Goal: Transaction & Acquisition: Obtain resource

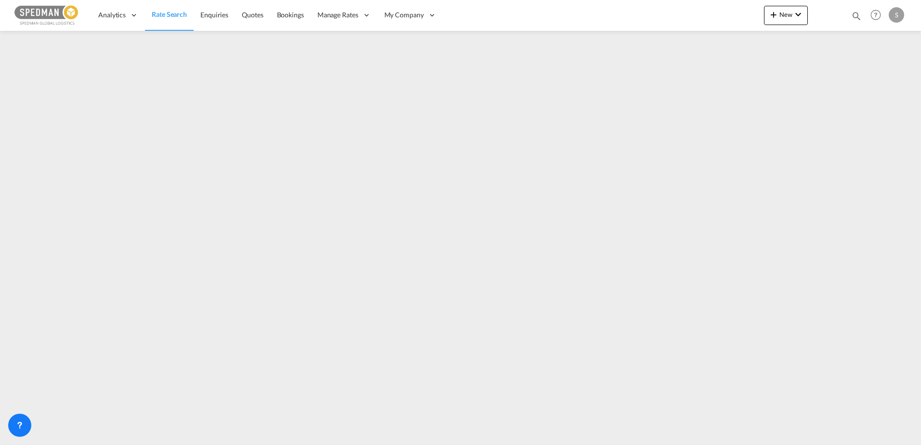
click at [167, 19] on span "Rate Search" at bounding box center [169, 15] width 35 height 10
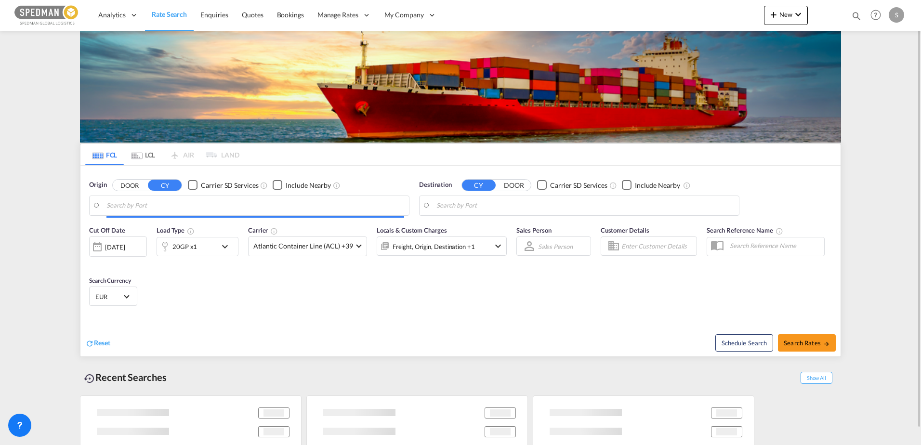
type input "[GEOGRAPHIC_DATA], NOKRS"
type input "Santos, BRSSZ"
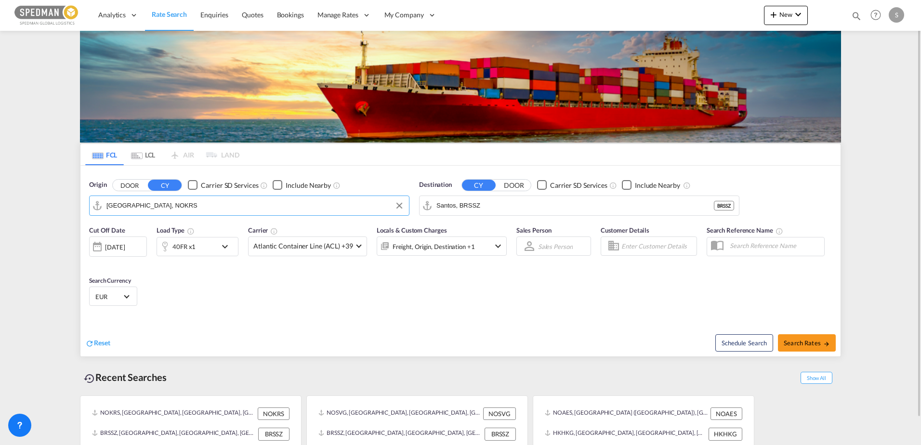
click at [130, 208] on input "[GEOGRAPHIC_DATA], NOKRS" at bounding box center [255, 205] width 298 height 14
click at [134, 225] on div "[PERSON_NAME] Norway NOMSS" at bounding box center [181, 232] width 183 height 29
type input "[PERSON_NAME], NOMSS"
click at [512, 206] on input "Santos, BRSSZ" at bounding box center [585, 205] width 298 height 14
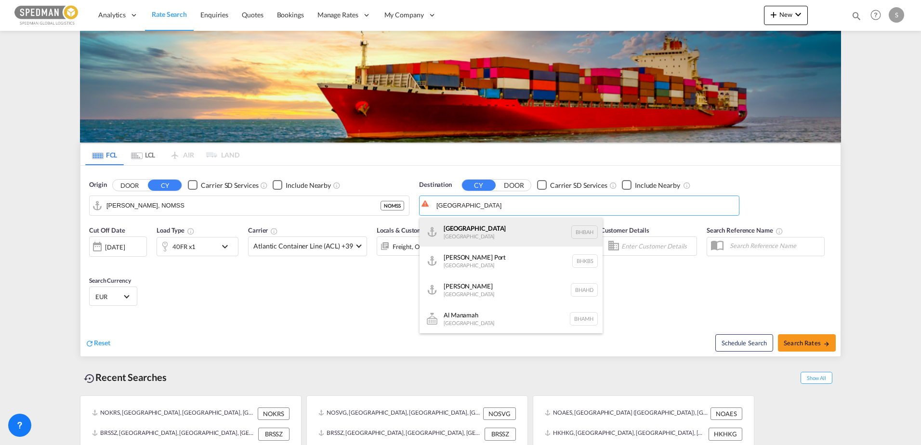
click at [466, 229] on div "Bahrain [GEOGRAPHIC_DATA] [GEOGRAPHIC_DATA]" at bounding box center [510, 232] width 183 height 29
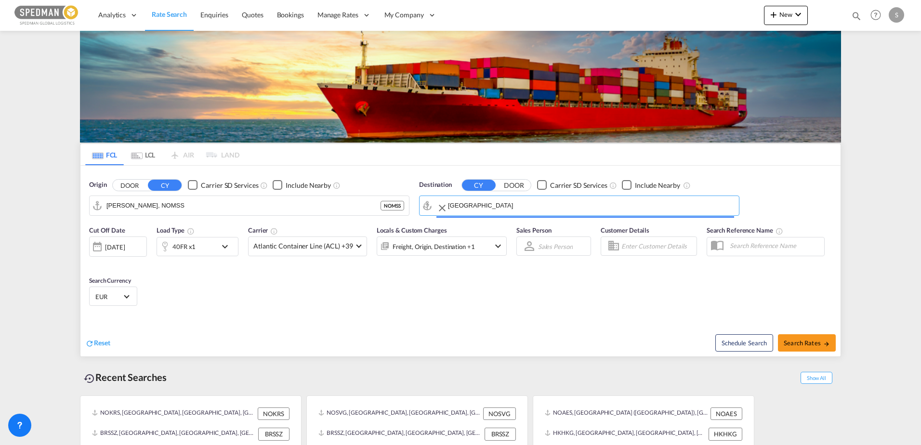
type input "[GEOGRAPHIC_DATA], BHBAH"
click at [130, 300] on md-select-value "EUR" at bounding box center [113, 295] width 38 height 13
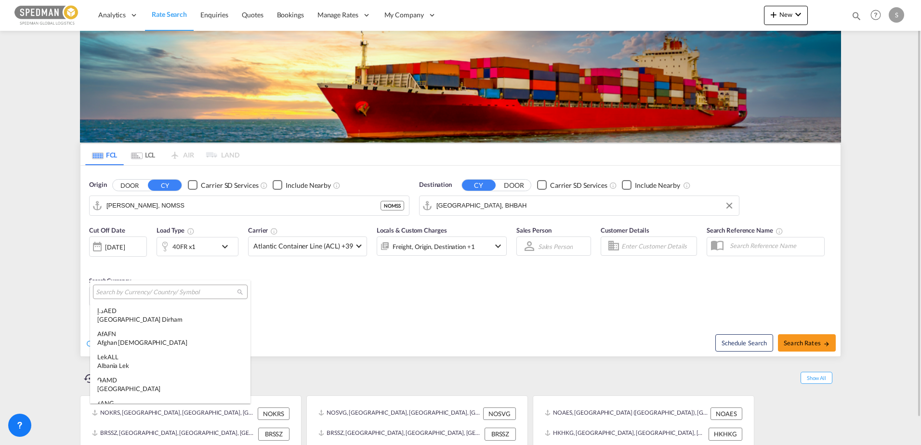
scroll to position [967, 0]
type md-option "EUR"
type md-option "MRU"
type md-option "PEN"
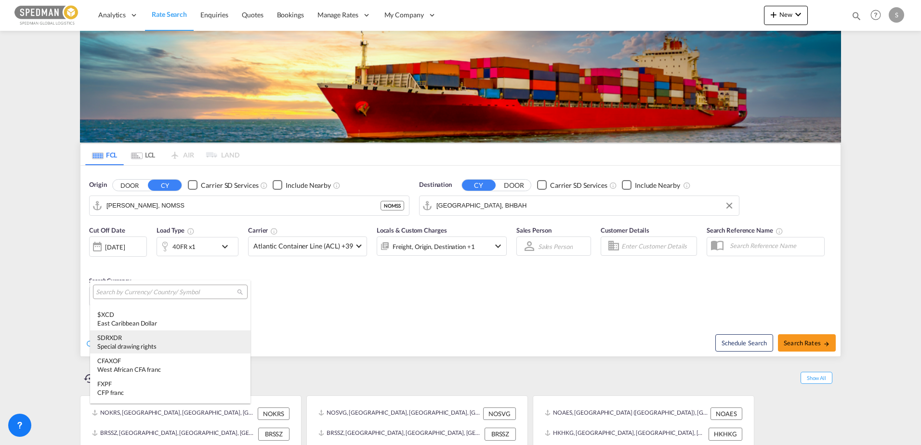
type md-option "XDR"
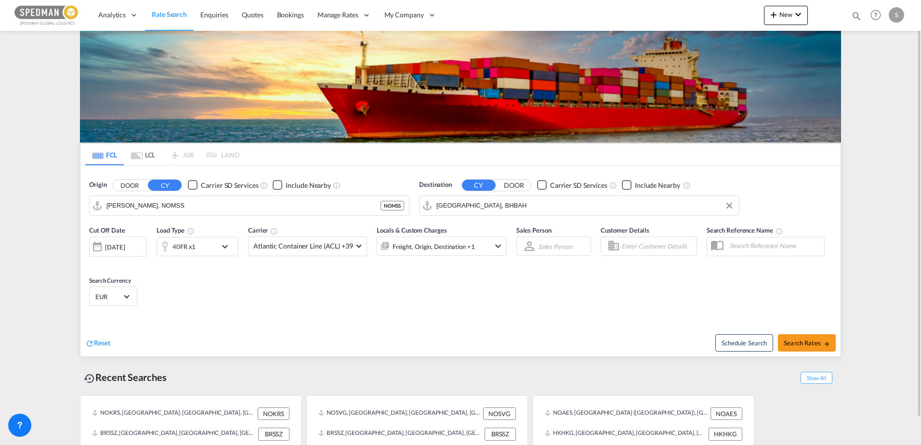
click at [97, 296] on span "EUR" at bounding box center [108, 296] width 27 height 9
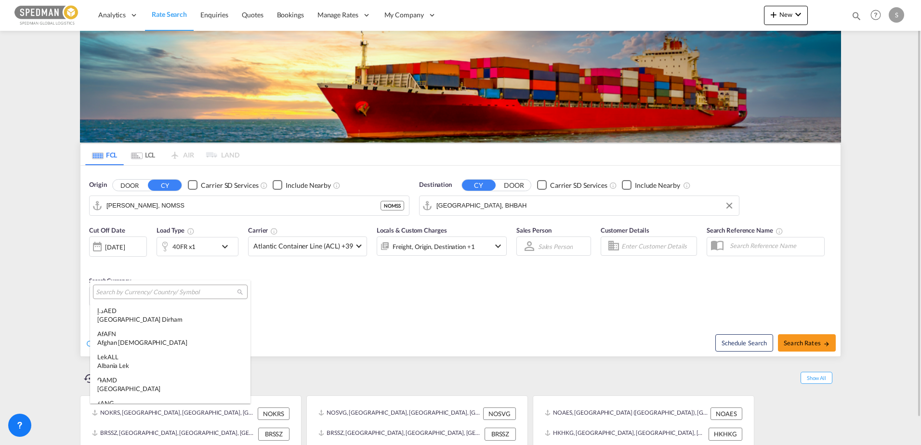
scroll to position [967, 0]
type md-option "EUR"
type md-option "MRU"
type md-option "UGX"
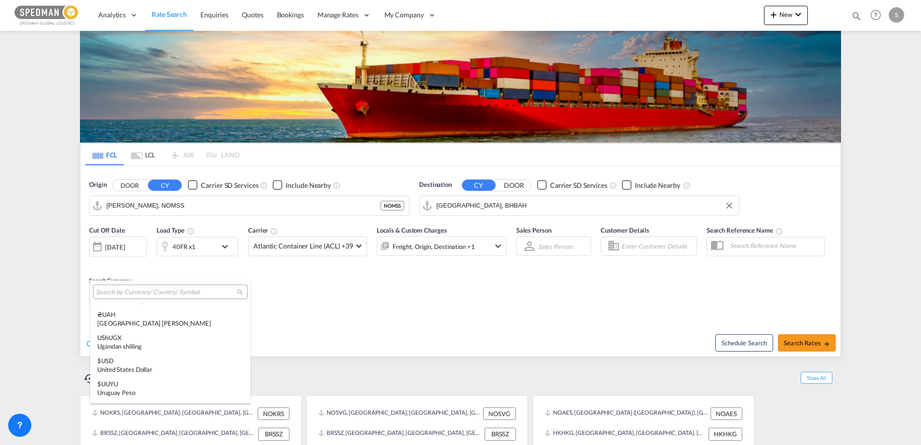
click at [120, 293] on input "search" at bounding box center [166, 292] width 141 height 9
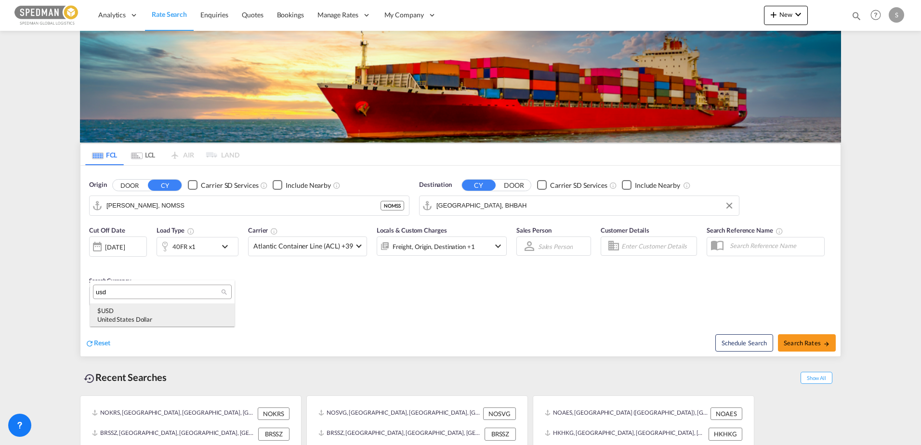
type input "usd"
click at [119, 306] on div "$ USD United States Dollar" at bounding box center [162, 314] width 130 height 17
click at [796, 337] on button "Search Rates" at bounding box center [807, 342] width 58 height 17
type input "NOMSS to BHBAH / [DATE]"
